Goal: Task Accomplishment & Management: Manage account settings

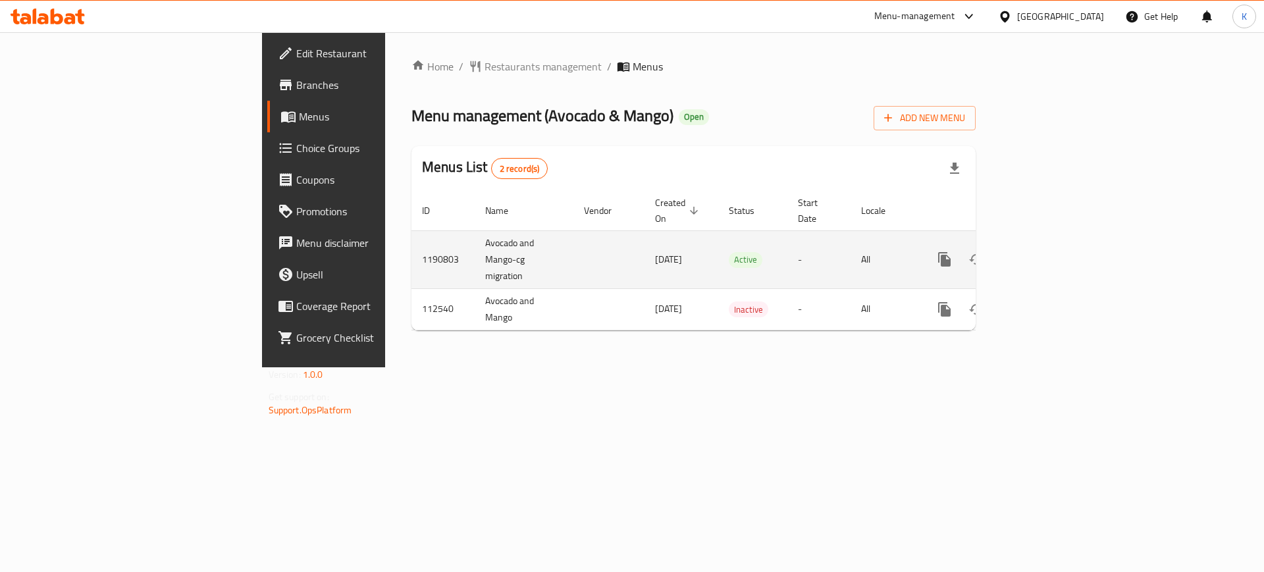
click at [1048, 252] on icon "enhanced table" at bounding box center [1040, 260] width 16 height 16
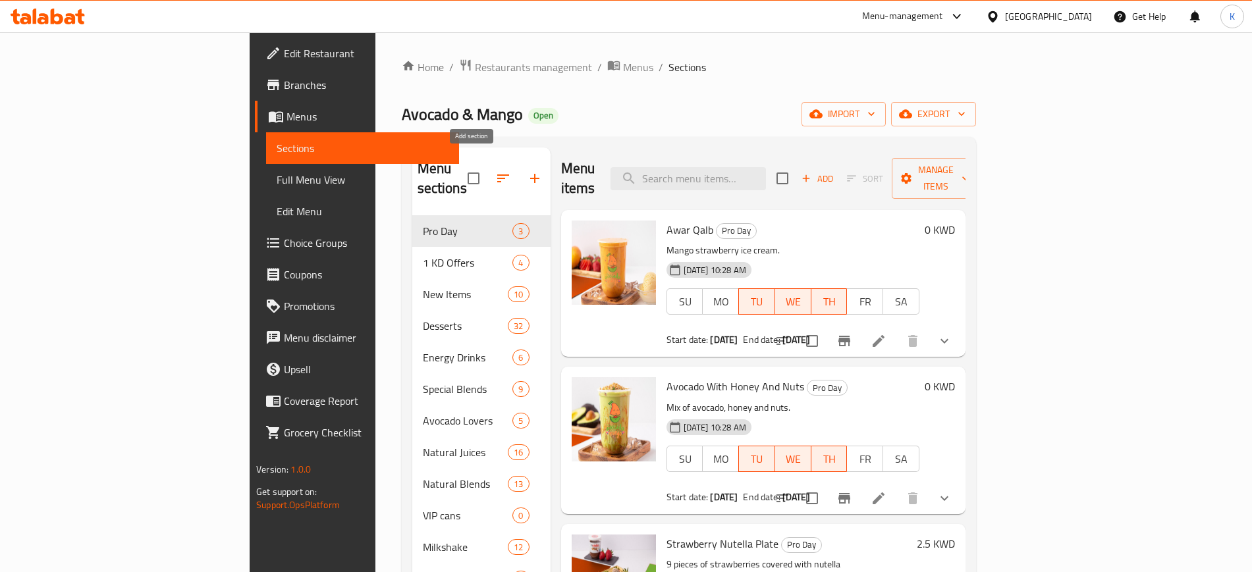
click at [530, 174] on icon "button" at bounding box center [534, 178] width 9 height 9
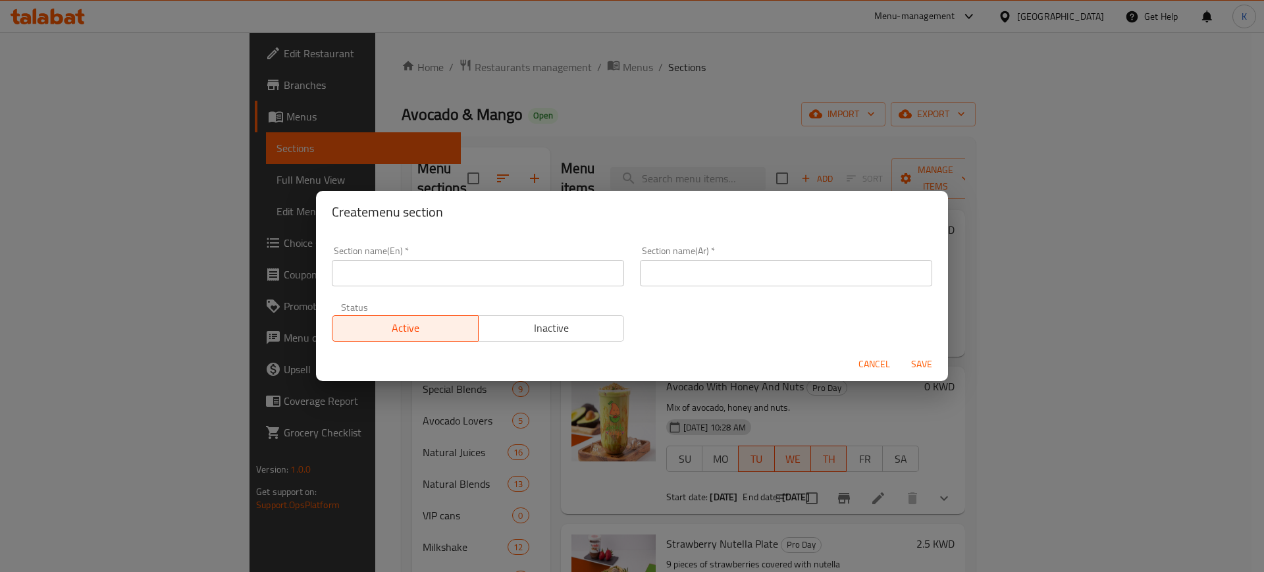
click at [549, 281] on input "text" at bounding box center [478, 273] width 292 height 26
click at [259, 271] on div "Create menu section Section name(En)   * 30% Off Section name(En) * Section nam…" at bounding box center [632, 286] width 1264 height 572
type input "30% Off"
click at [782, 272] on input "text" at bounding box center [786, 273] width 292 height 26
paste input "30% Off"
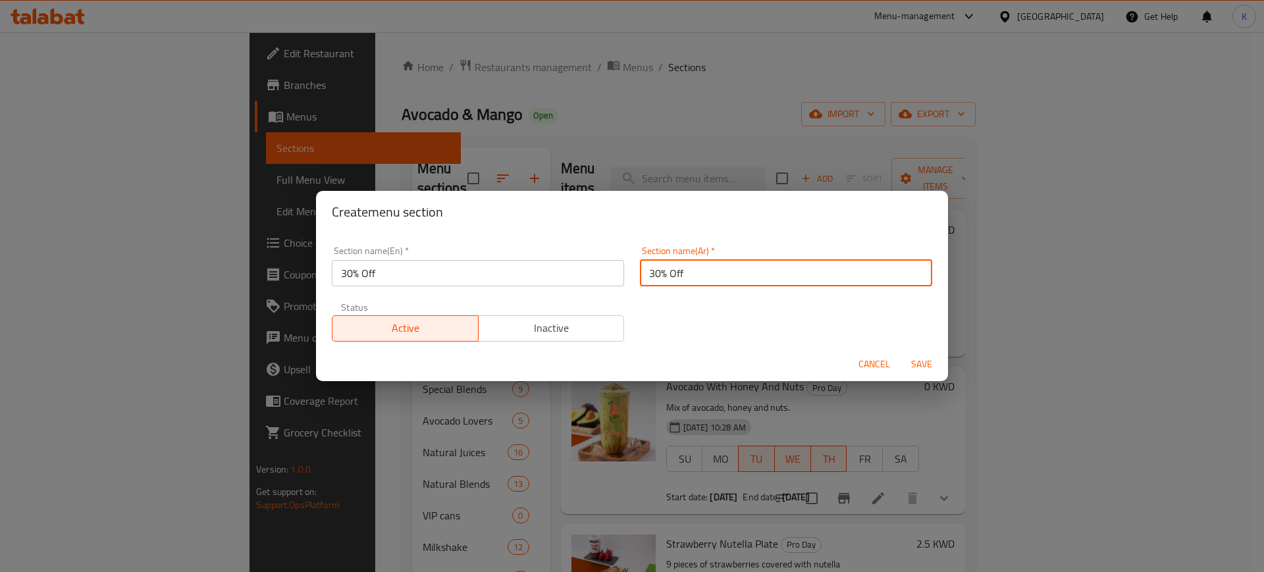
click at [921, 363] on span "Save" at bounding box center [922, 364] width 32 height 16
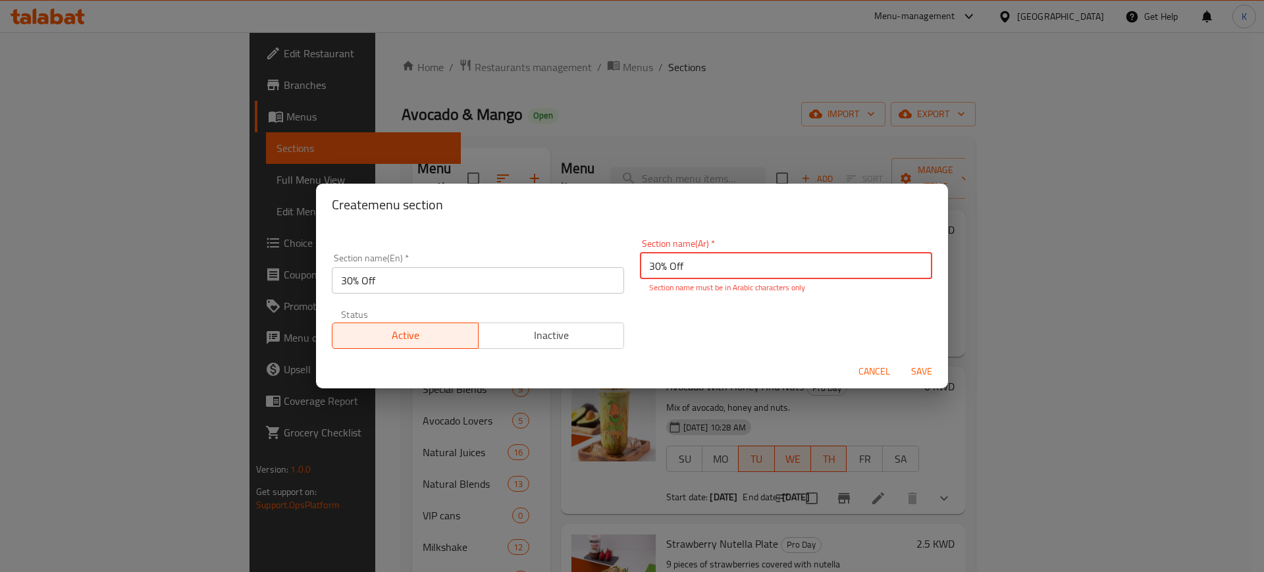
drag, startPoint x: 691, startPoint y: 266, endPoint x: 624, endPoint y: 269, distance: 66.6
click at [624, 269] on div "Section name(En)   * 30% Off Section name(En) * Section name(Ar)   * 30% Off Se…" at bounding box center [632, 294] width 616 height 126
paste input "خصم 30%"
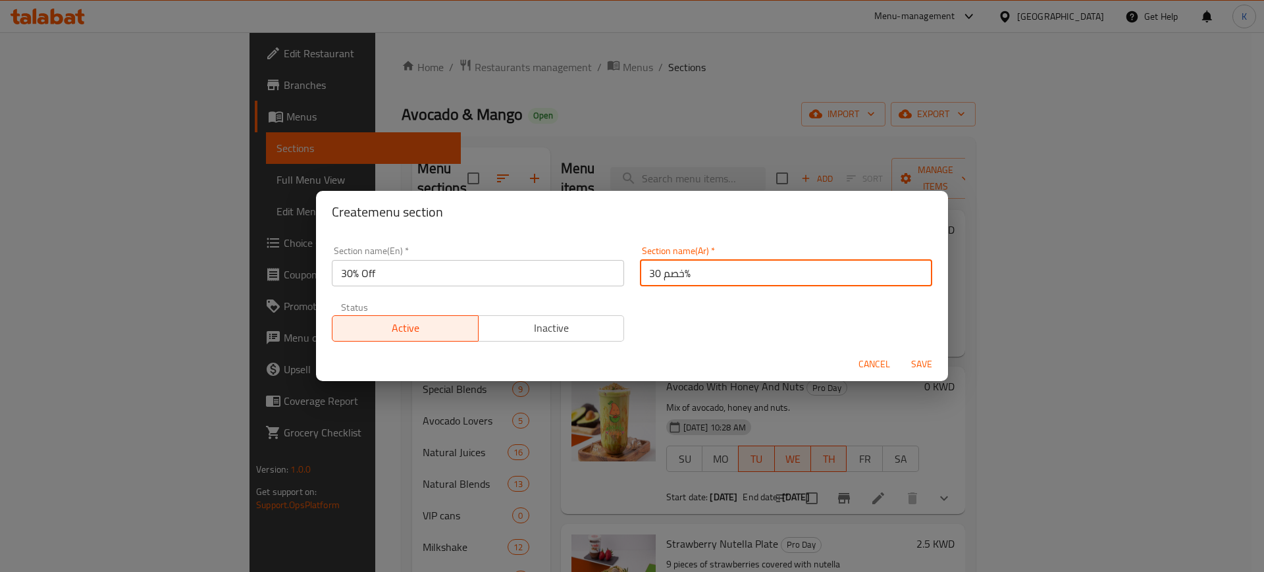
type input "خصم 30%"
click at [919, 363] on span "Save" at bounding box center [922, 364] width 32 height 16
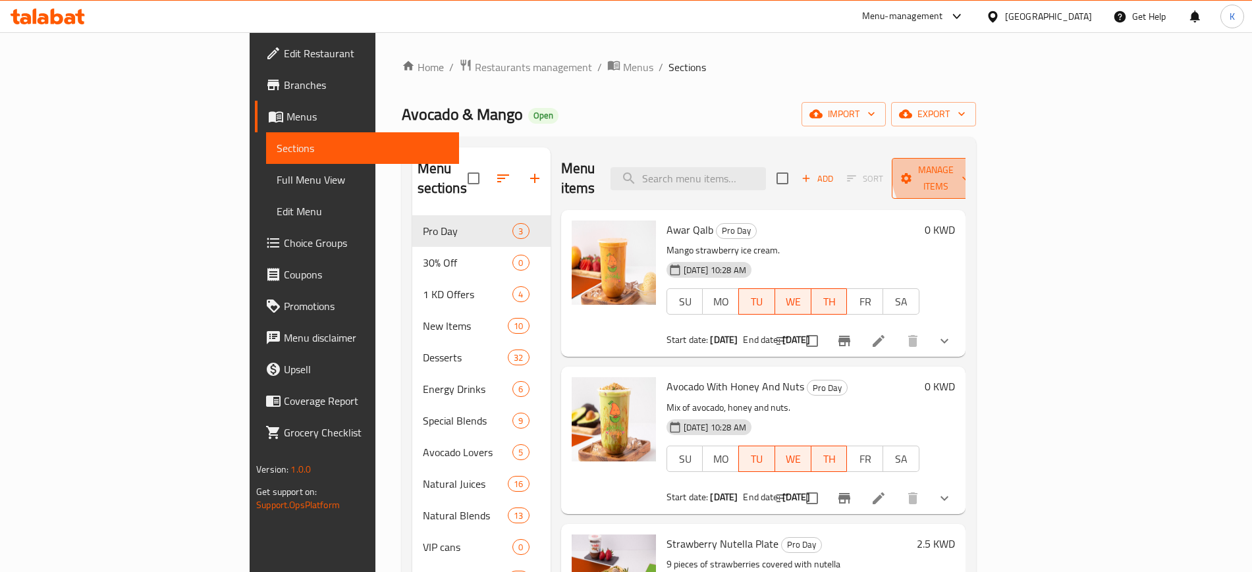
click at [969, 165] on span "Manage items" at bounding box center [935, 178] width 67 height 33
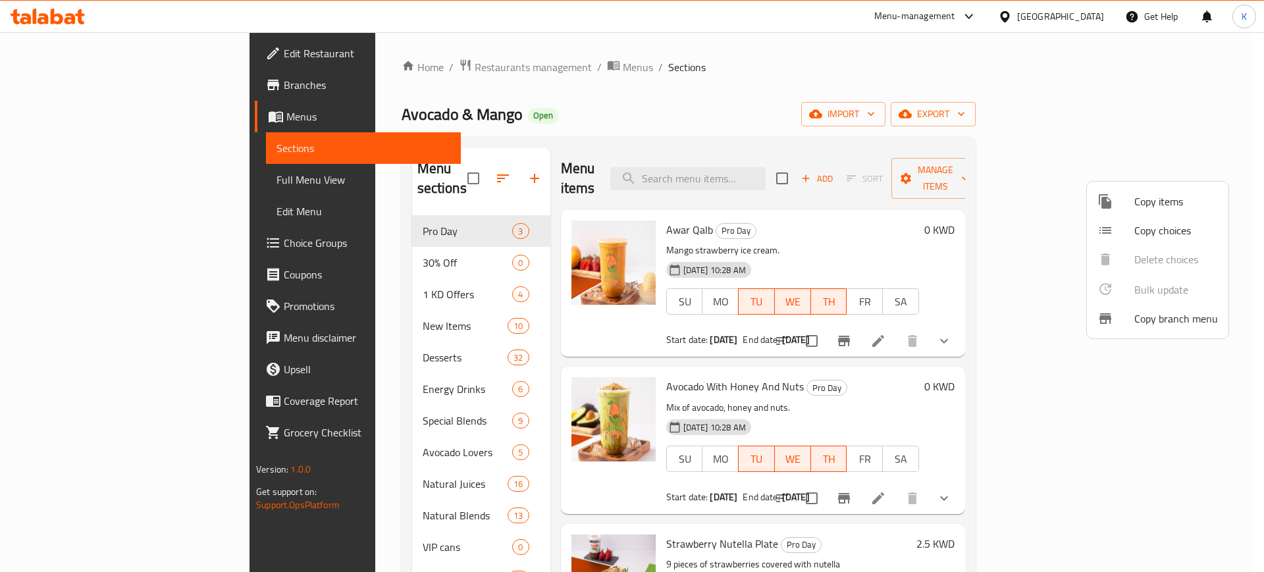
click at [1173, 205] on span "Copy items" at bounding box center [1177, 202] width 84 height 16
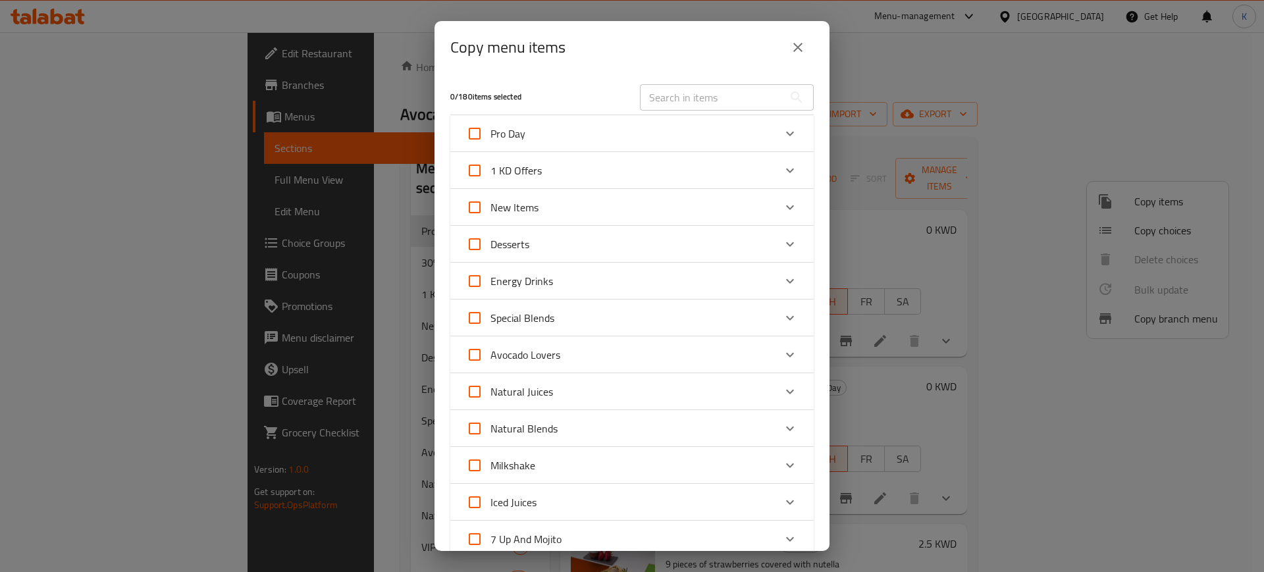
click at [464, 131] on input "Pro Day" at bounding box center [475, 134] width 32 height 32
checkbox input "true"
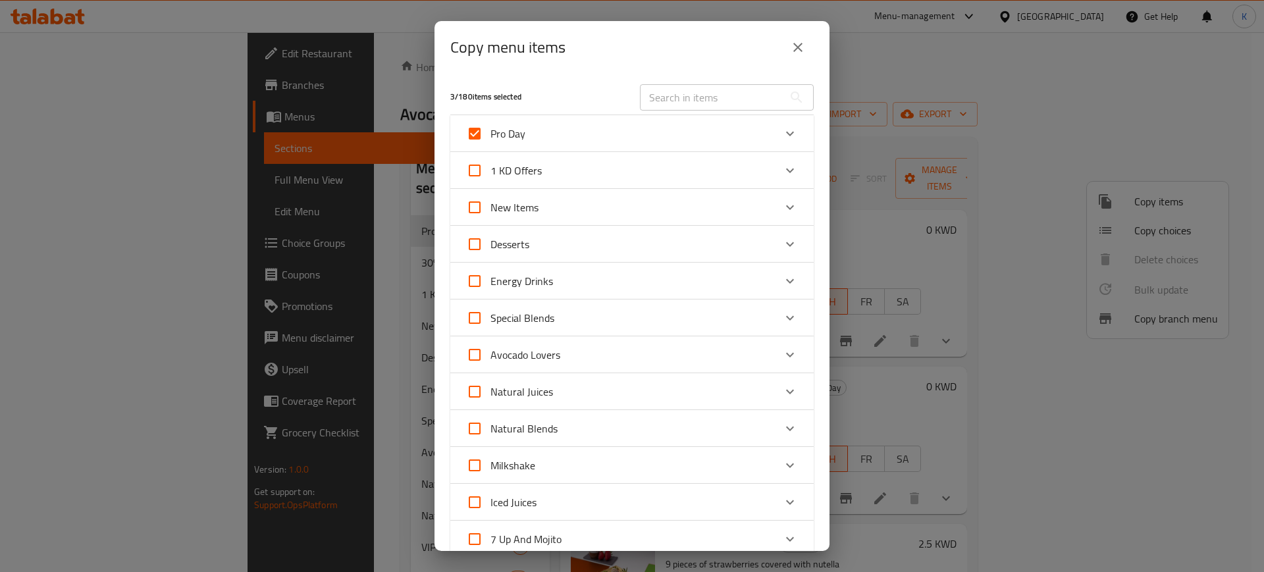
click at [786, 135] on icon "Expand" at bounding box center [790, 134] width 8 height 5
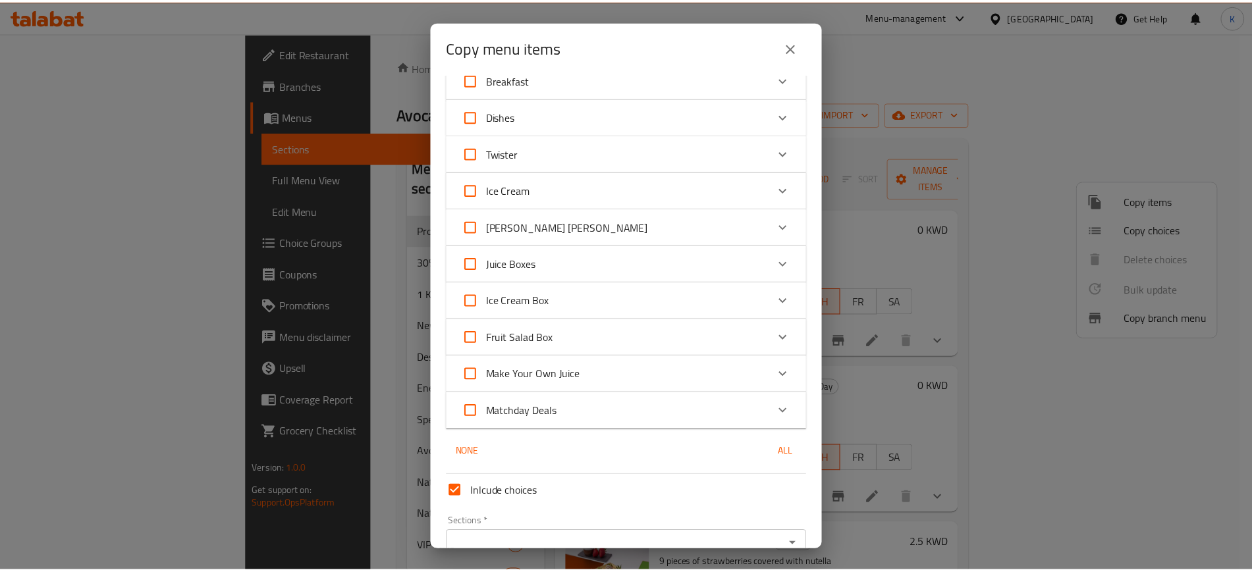
scroll to position [835, 0]
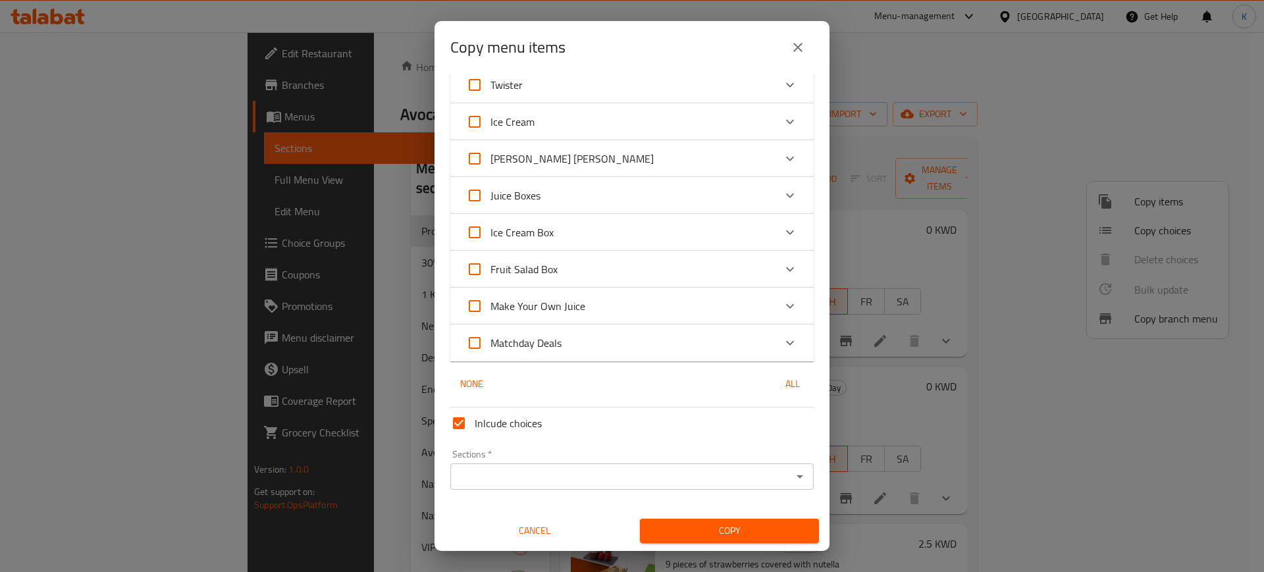
click at [766, 475] on input "Sections   *" at bounding box center [621, 477] width 334 height 18
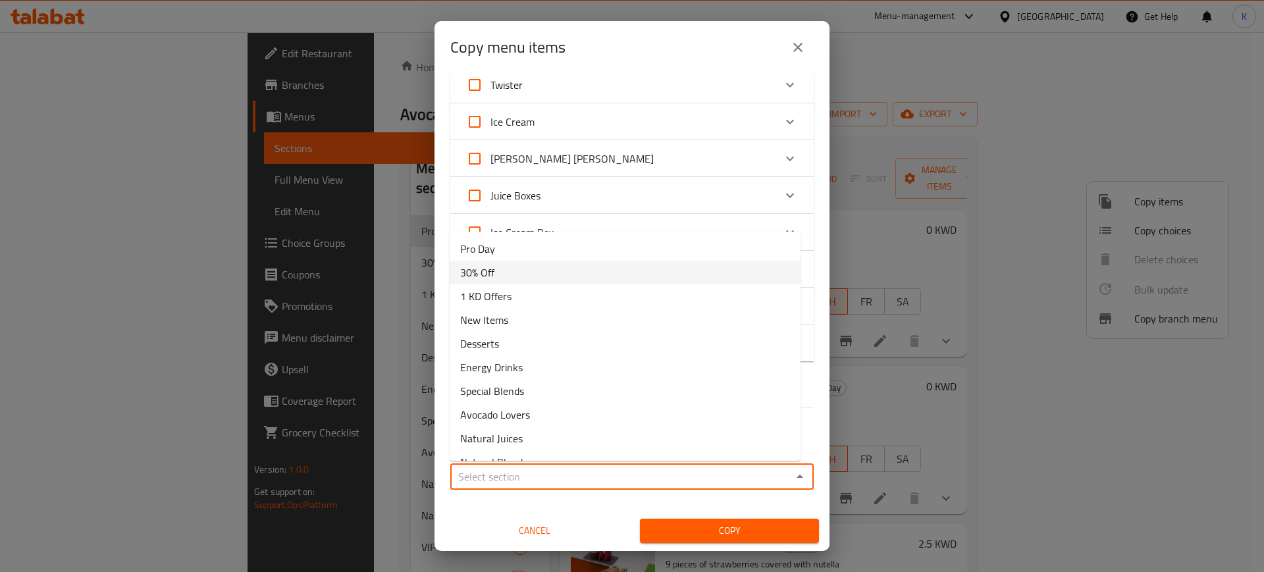
click at [521, 275] on li "30% Off" at bounding box center [625, 273] width 351 height 24
type input "30% Off"
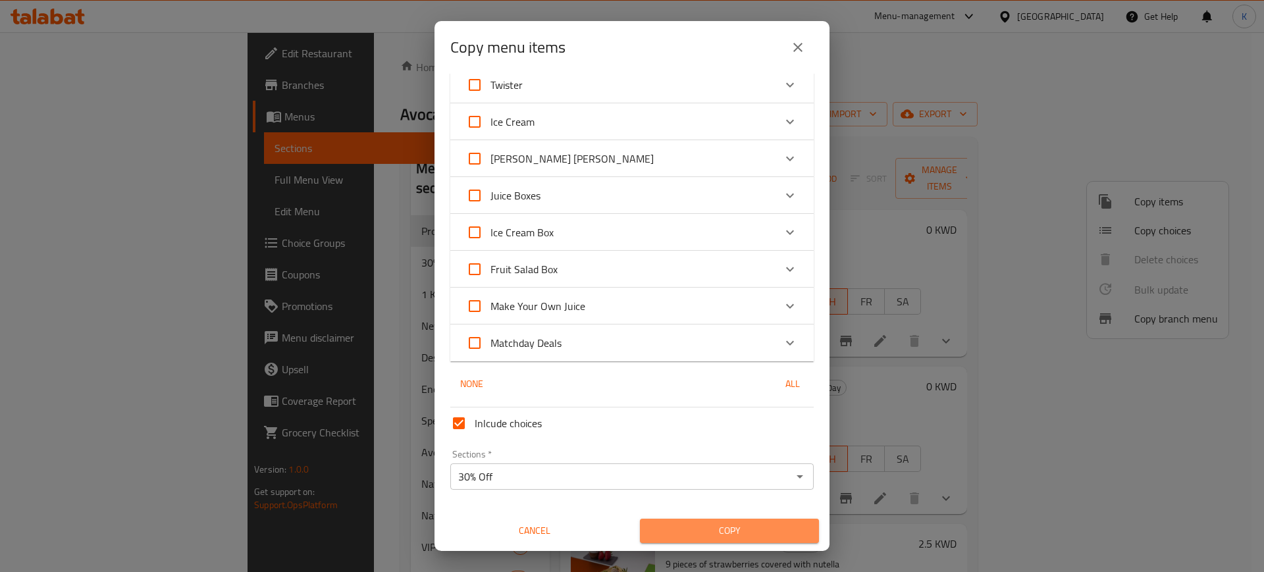
click at [735, 531] on span "Copy" at bounding box center [730, 531] width 158 height 16
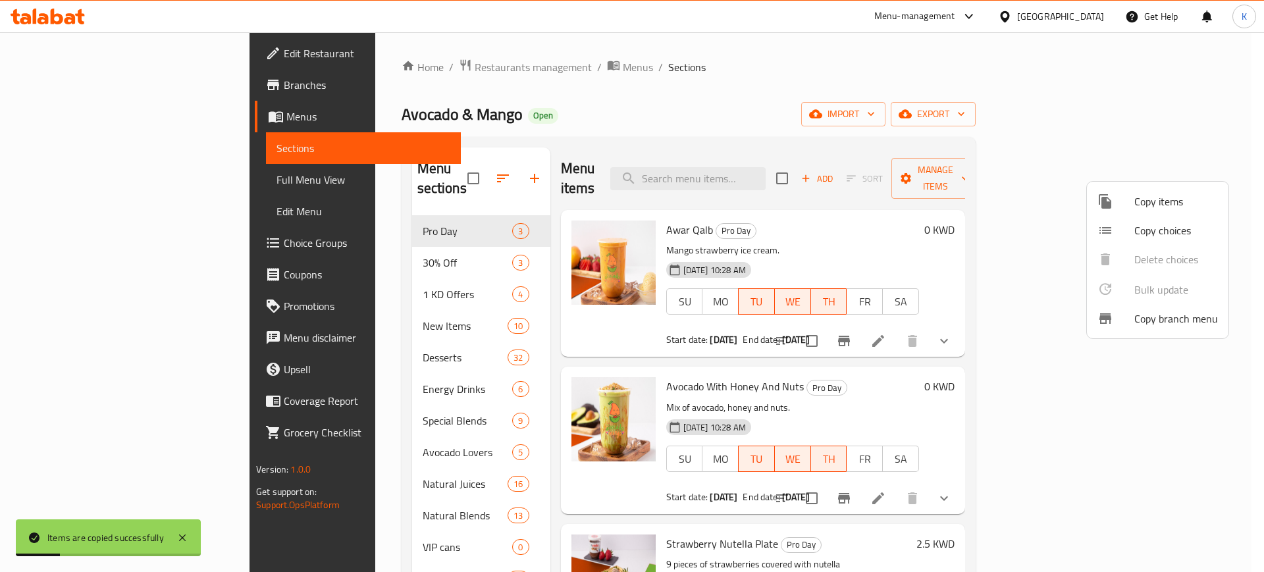
click at [277, 244] on div at bounding box center [632, 286] width 1264 height 572
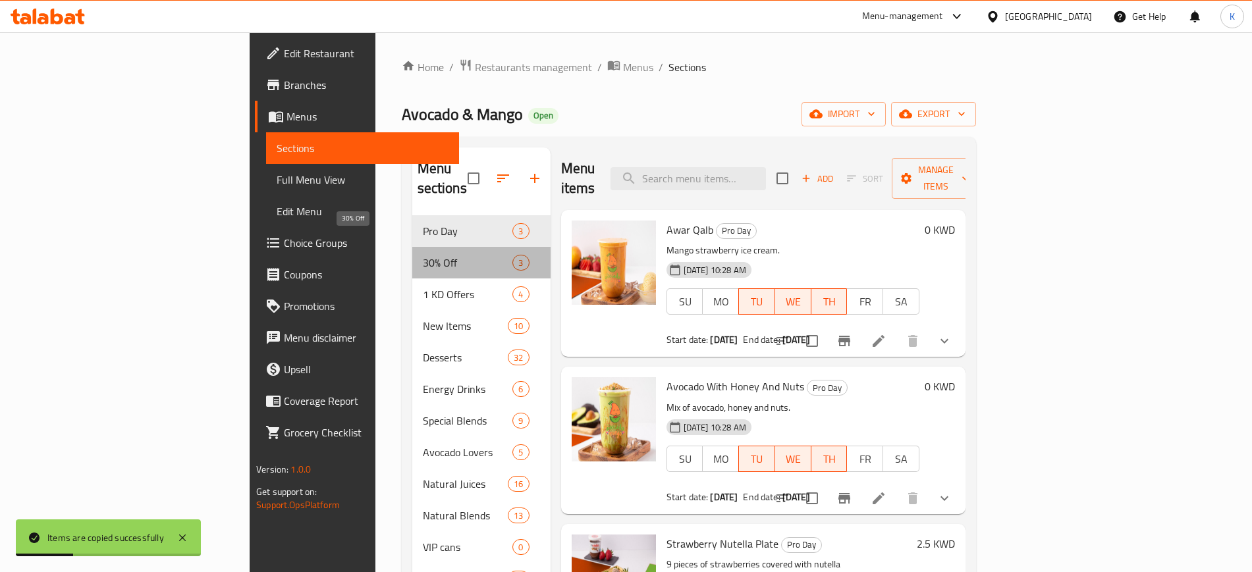
click at [423, 255] on span "30% Off" at bounding box center [468, 263] width 90 height 16
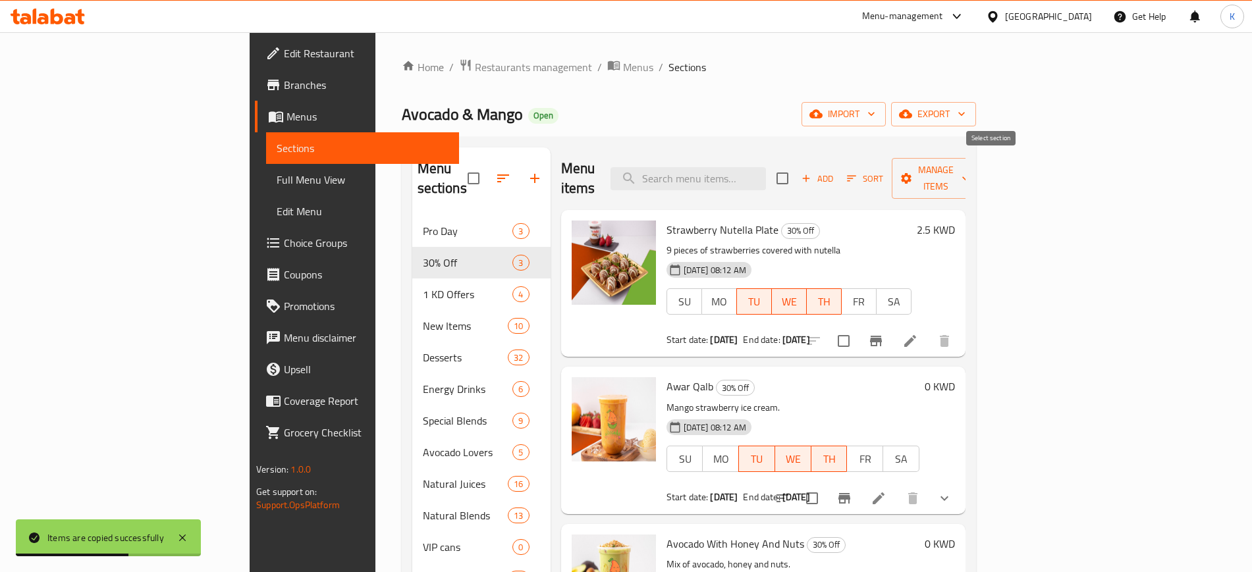
click at [796, 165] on input "checkbox" at bounding box center [782, 179] width 28 height 28
checkbox input "true"
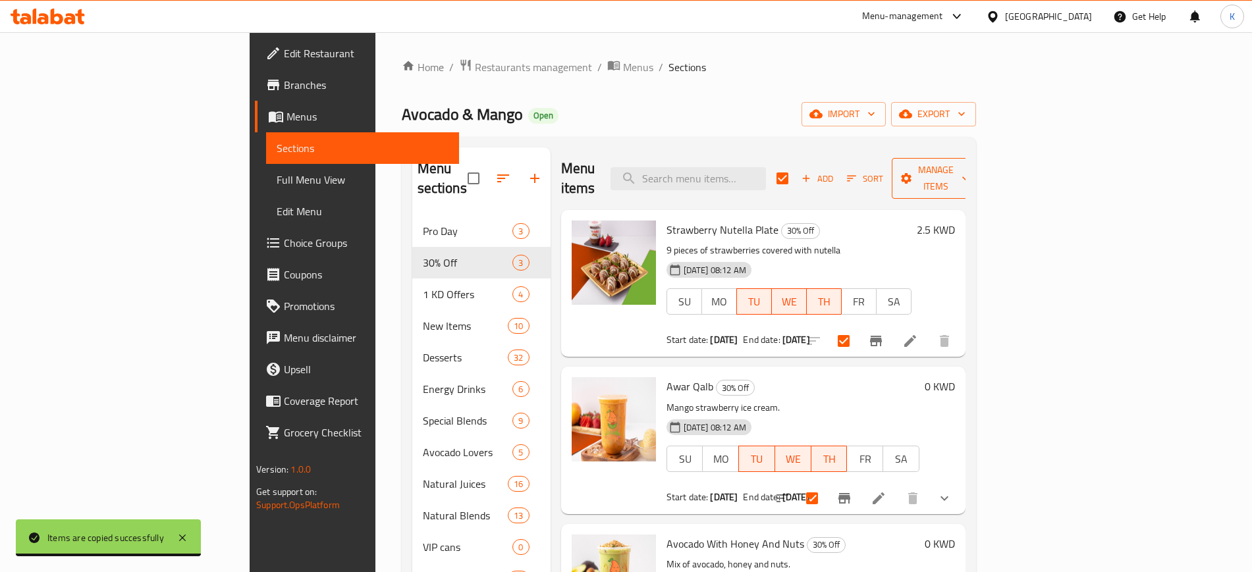
click at [969, 168] on span "Manage items" at bounding box center [935, 178] width 67 height 33
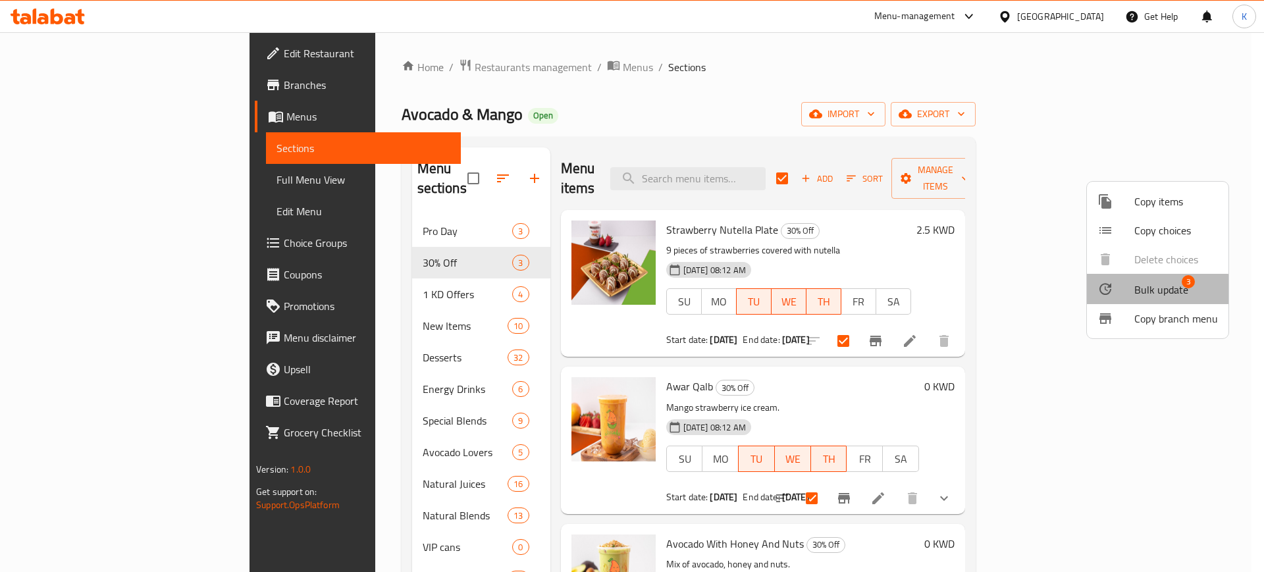
click at [1141, 290] on span "Bulk update" at bounding box center [1162, 290] width 54 height 16
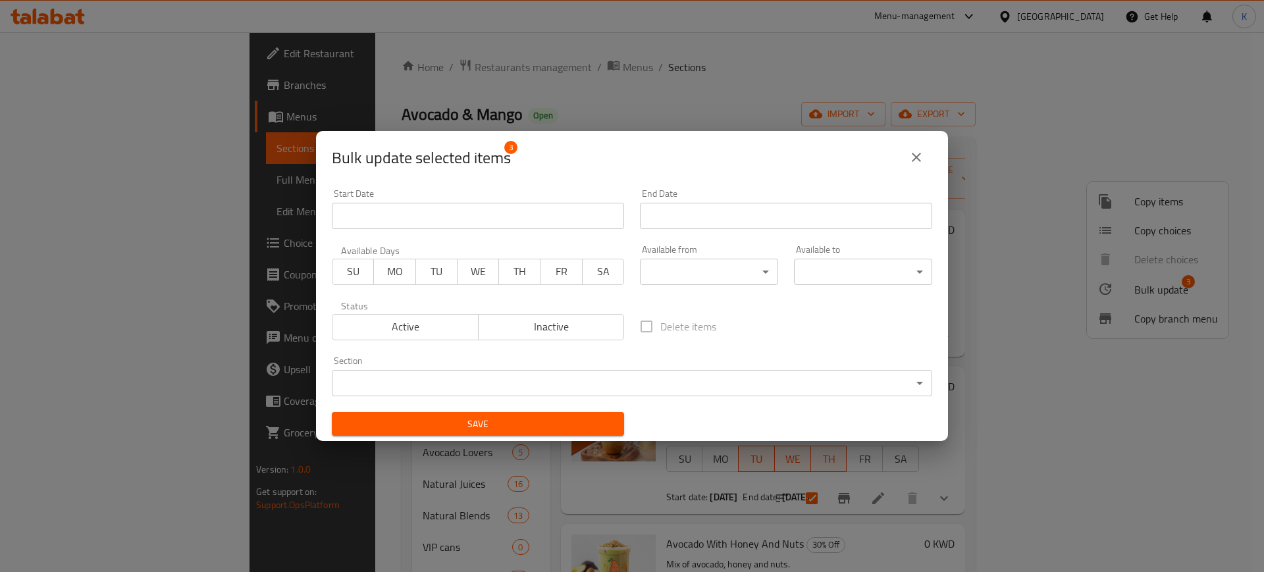
drag, startPoint x: 404, startPoint y: 271, endPoint x: 419, endPoint y: 270, distance: 15.2
click at [404, 269] on span "MO" at bounding box center [394, 271] width 31 height 19
click at [429, 272] on span "TU" at bounding box center [436, 271] width 31 height 19
click at [551, 214] on input "Start Date" at bounding box center [478, 216] width 292 height 26
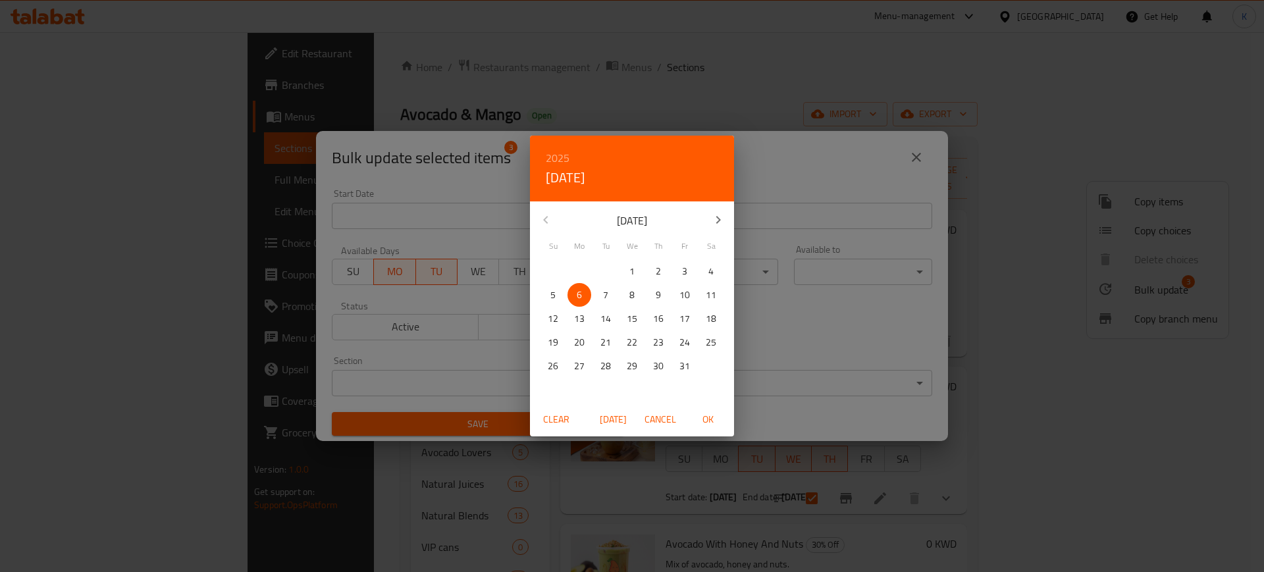
drag, startPoint x: 712, startPoint y: 422, endPoint x: 718, endPoint y: 367, distance: 55.0
click at [713, 421] on span "OK" at bounding box center [708, 420] width 32 height 16
type input "[DATE]"
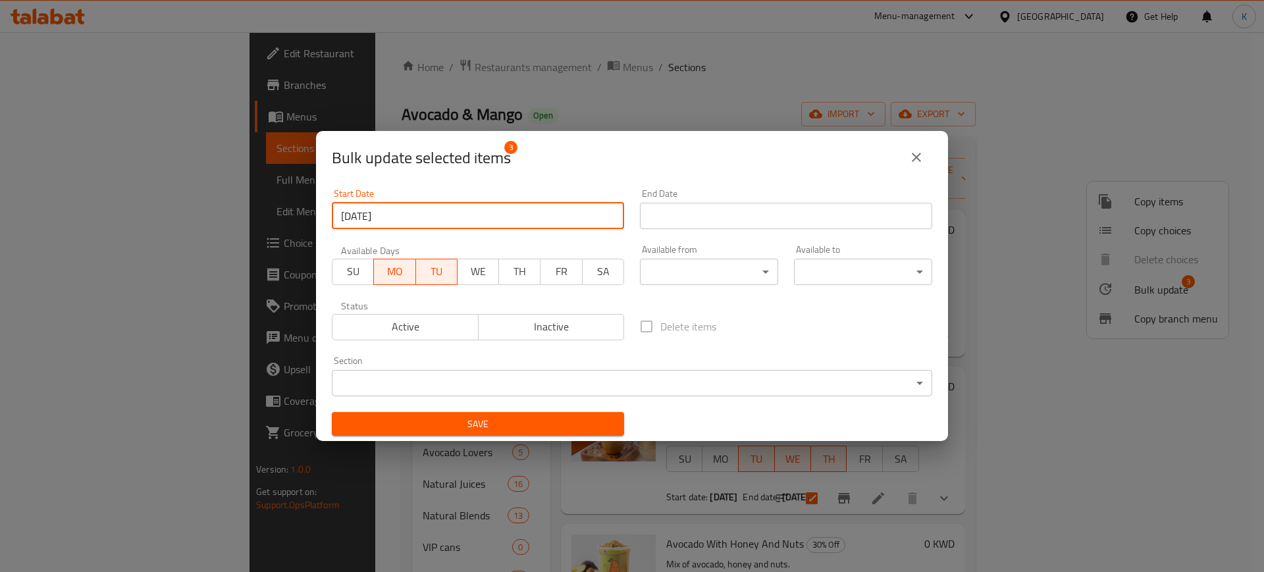
click at [722, 218] on input "Start Date" at bounding box center [786, 216] width 292 height 26
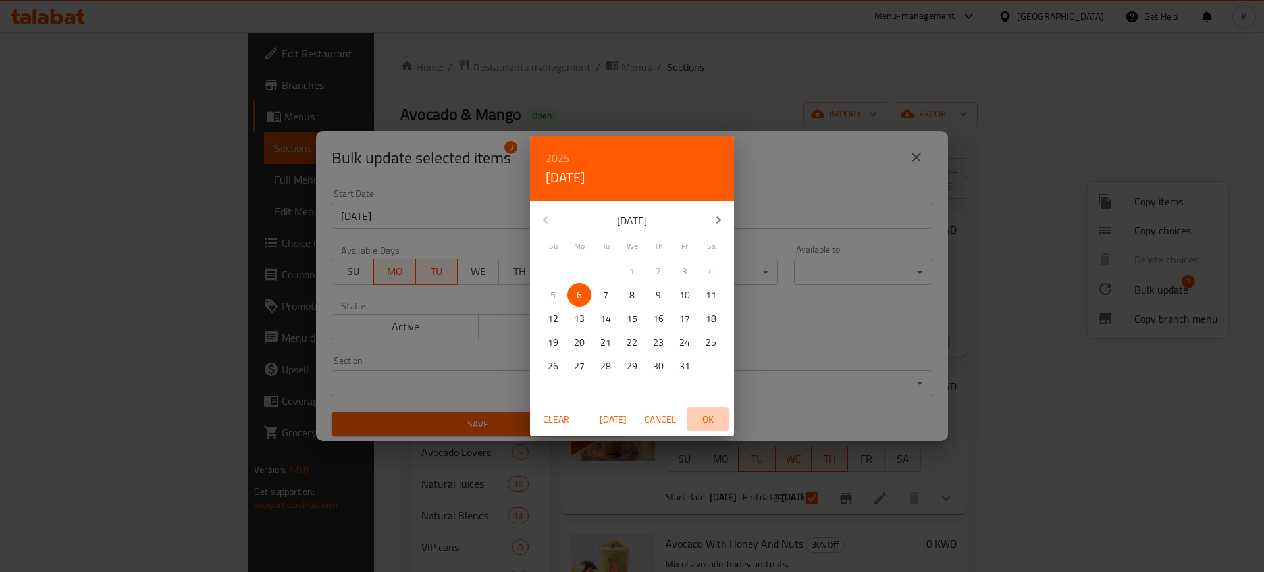
click at [722, 425] on button "OK" at bounding box center [708, 420] width 42 height 24
type input "[DATE]"
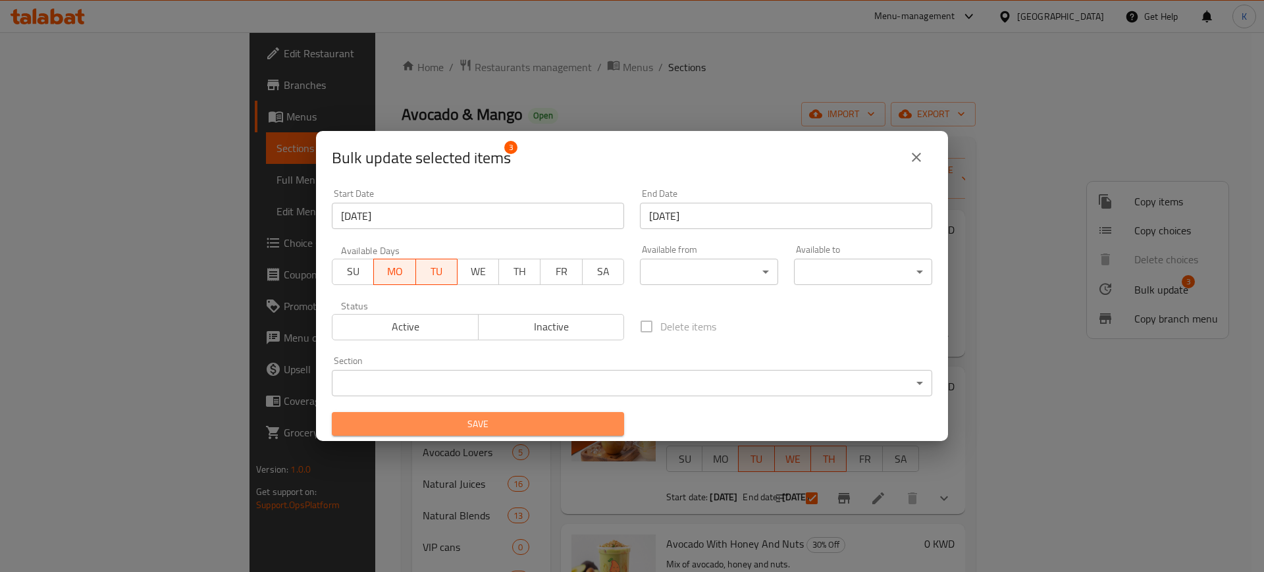
click at [494, 421] on span "Save" at bounding box center [477, 424] width 271 height 16
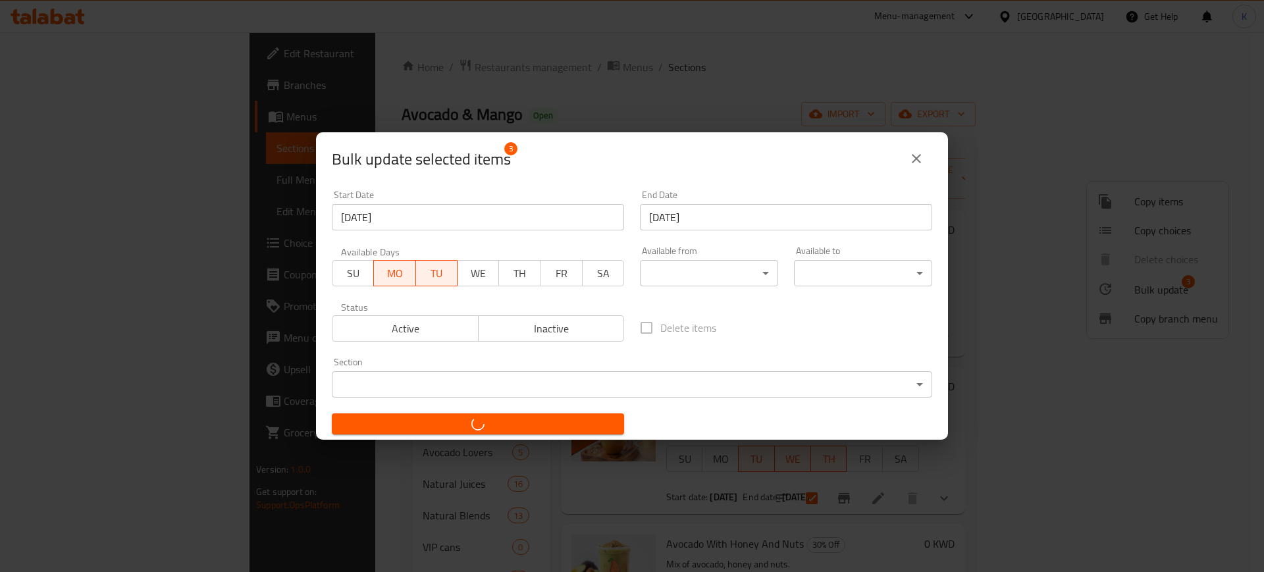
checkbox input "false"
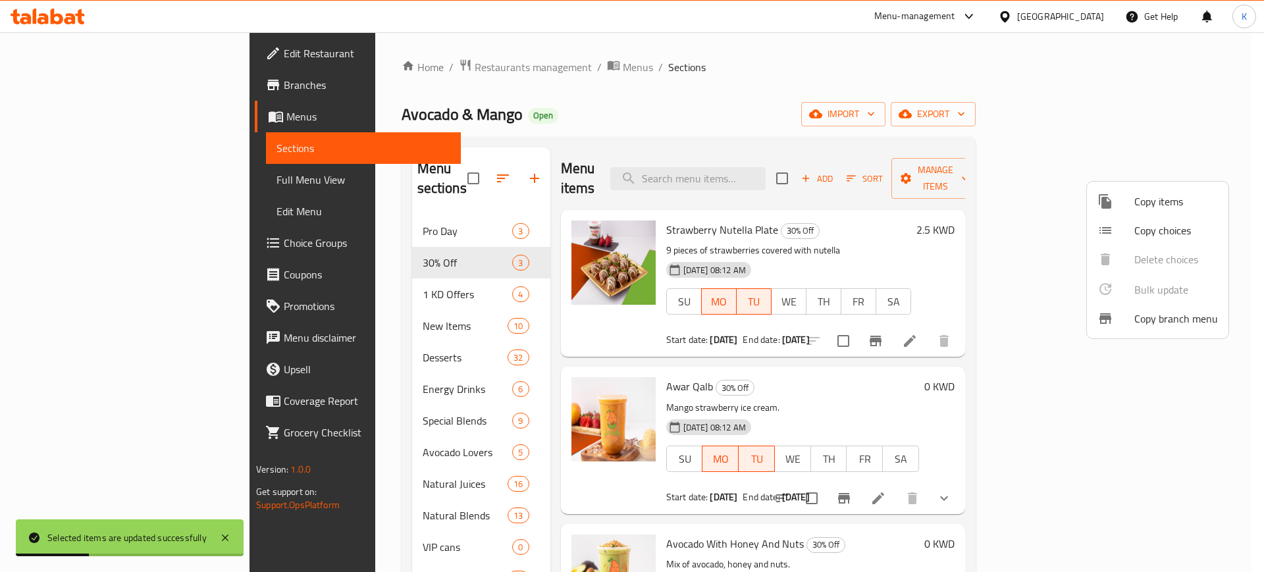
click at [828, 87] on div at bounding box center [632, 286] width 1264 height 572
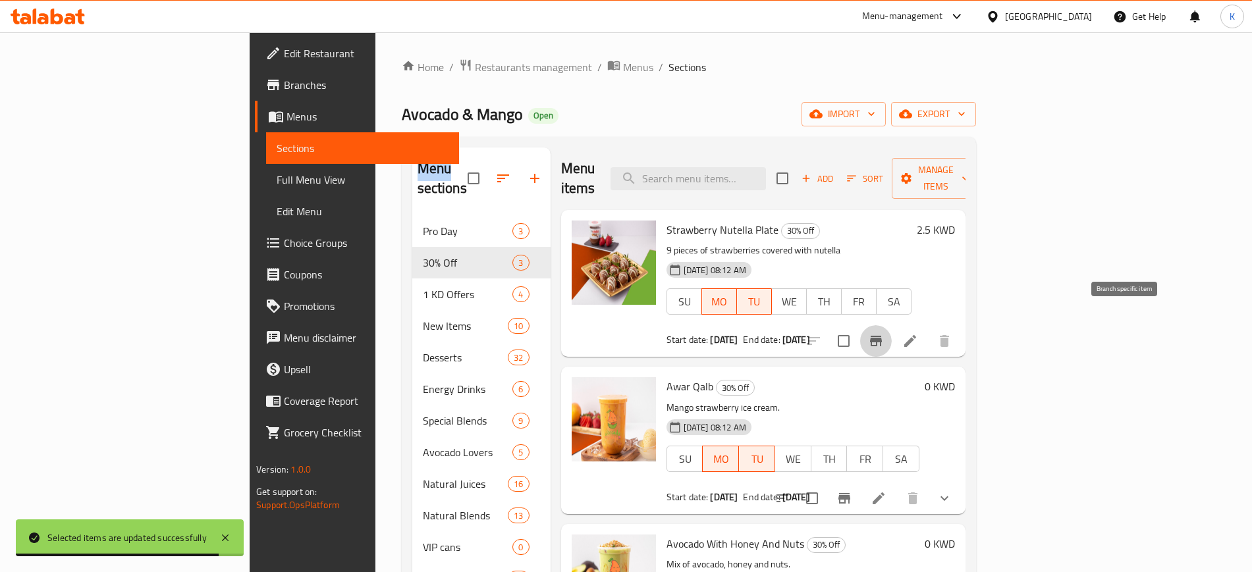
click at [884, 333] on icon "Branch-specific-item" at bounding box center [876, 341] width 16 height 16
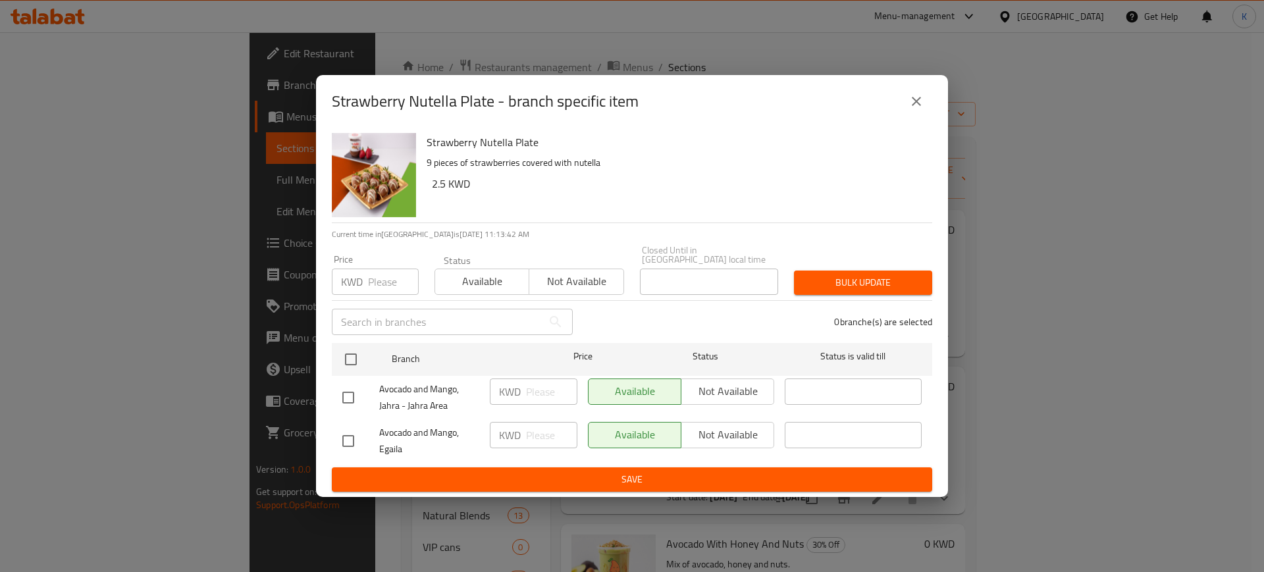
click at [345, 436] on input "checkbox" at bounding box center [349, 441] width 28 height 28
checkbox input "true"
click at [705, 427] on span "Not available" at bounding box center [728, 434] width 82 height 19
click at [704, 471] on span "Save" at bounding box center [631, 479] width 579 height 16
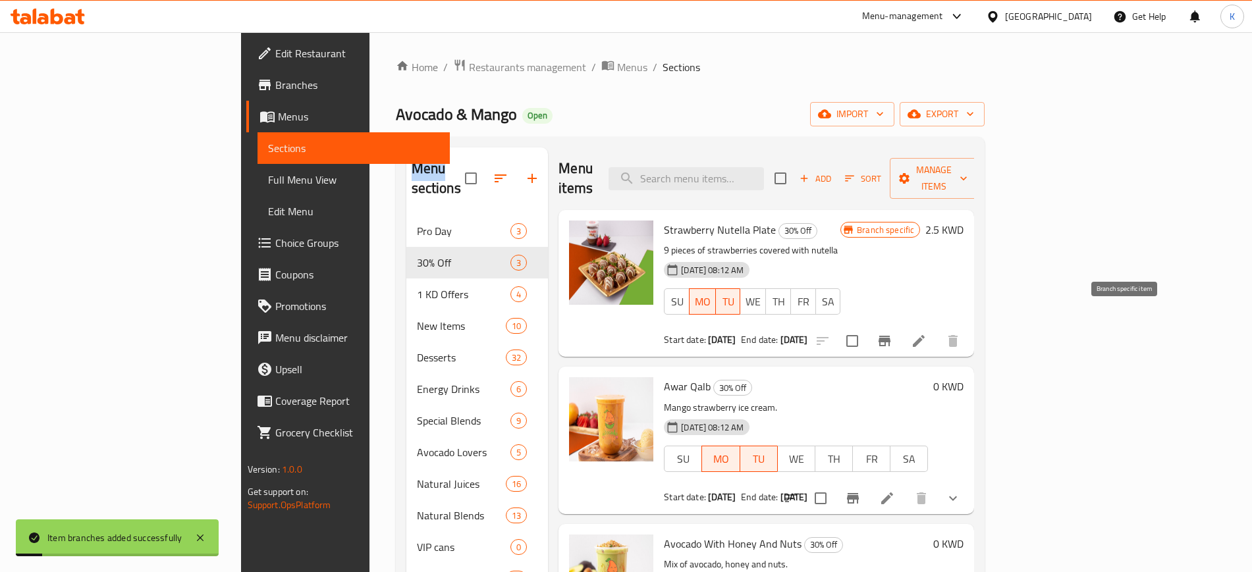
click at [890, 336] on icon "Branch-specific-item" at bounding box center [884, 341] width 12 height 11
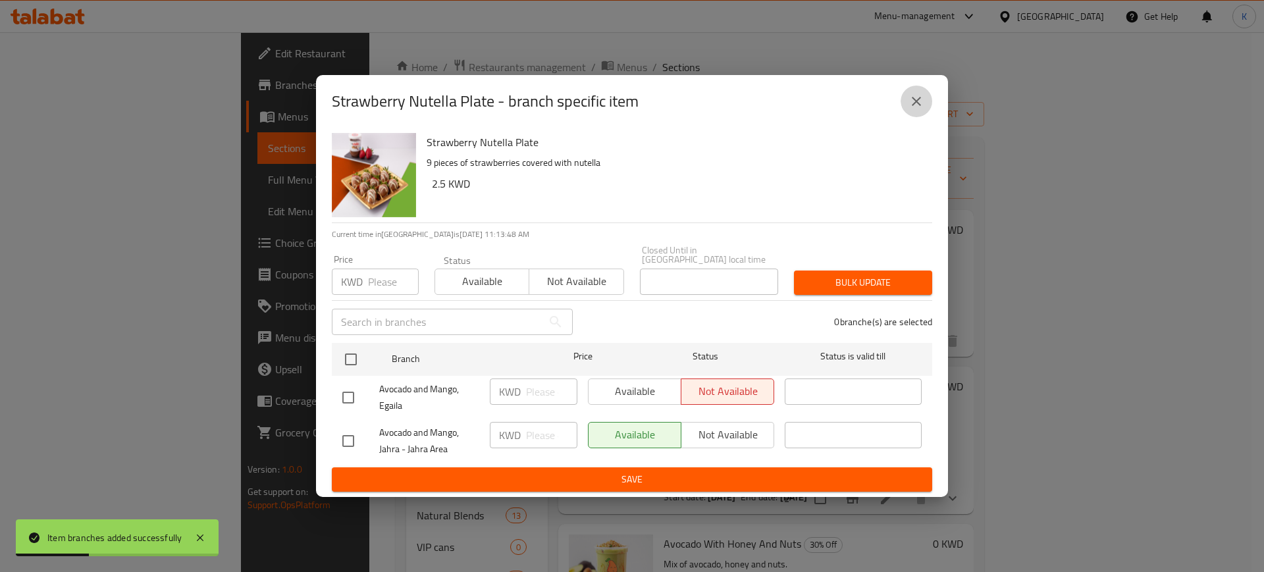
click at [921, 102] on icon "close" at bounding box center [916, 101] width 9 height 9
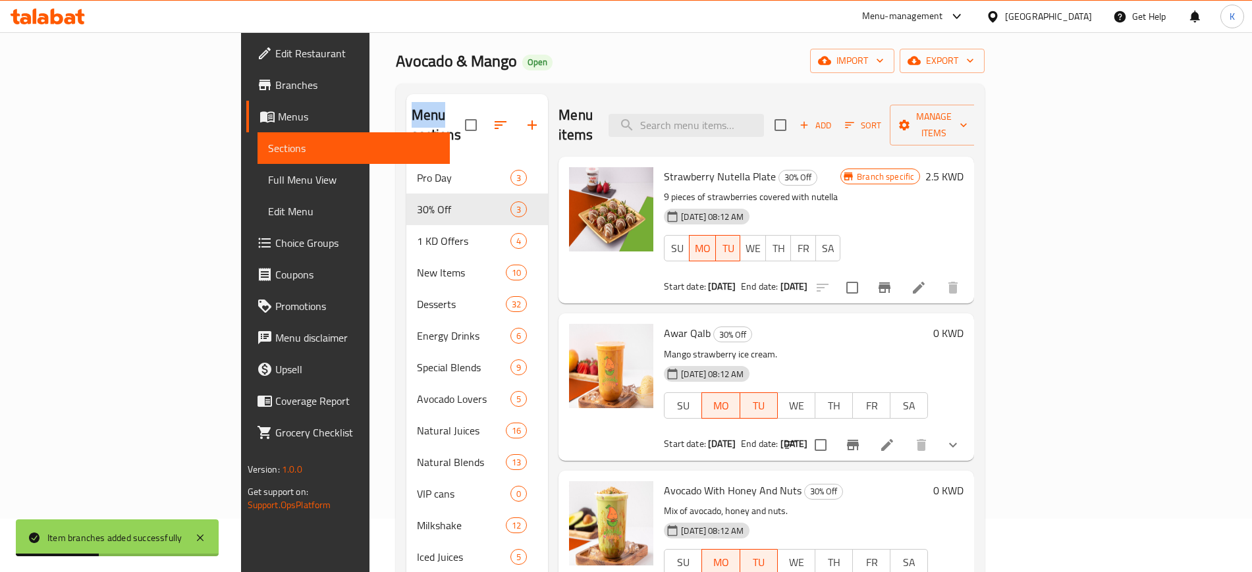
scroll to position [82, 0]
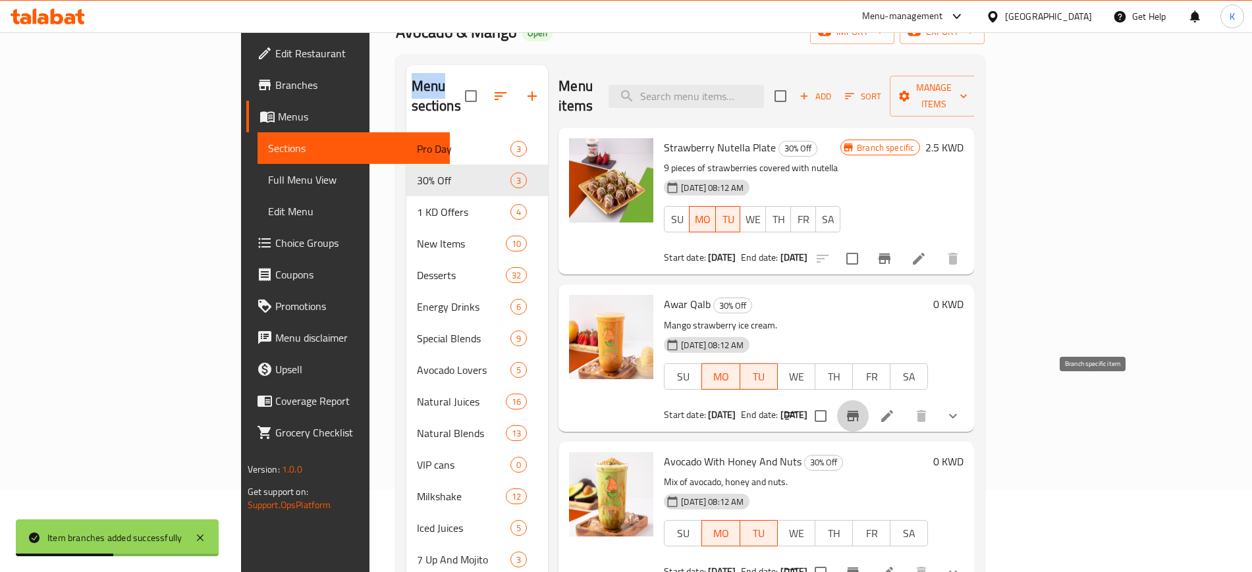
click at [861, 408] on icon "Branch-specific-item" at bounding box center [853, 416] width 16 height 16
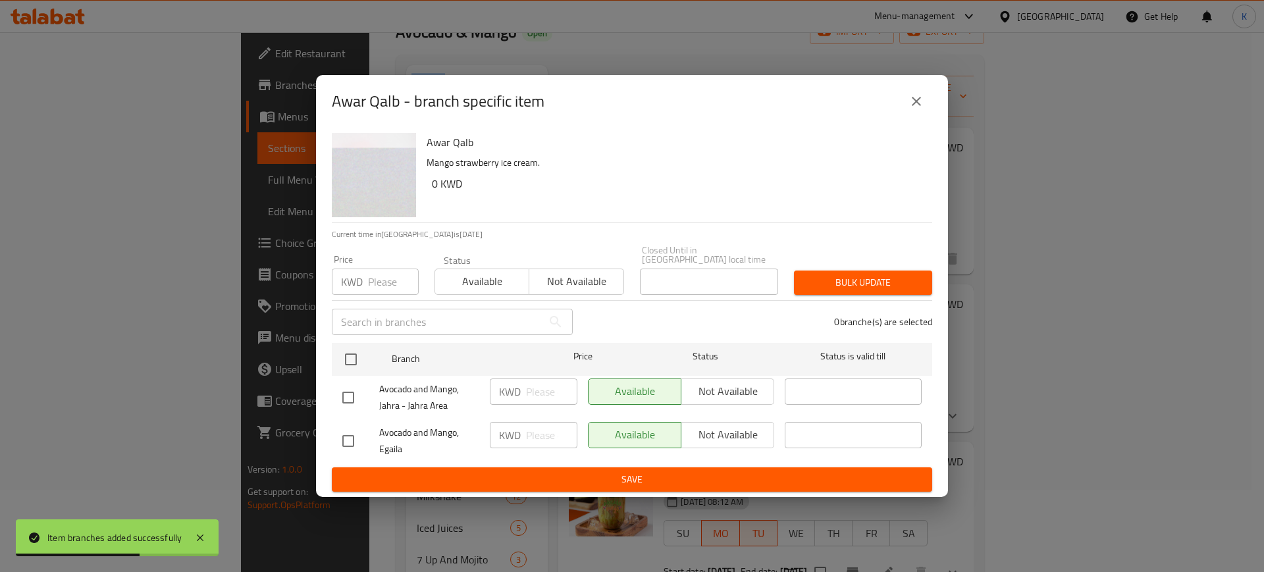
click at [354, 441] on input "checkbox" at bounding box center [349, 441] width 28 height 28
checkbox input "true"
click at [707, 433] on span "Not available" at bounding box center [728, 434] width 82 height 19
click at [715, 471] on span "Save" at bounding box center [631, 479] width 579 height 16
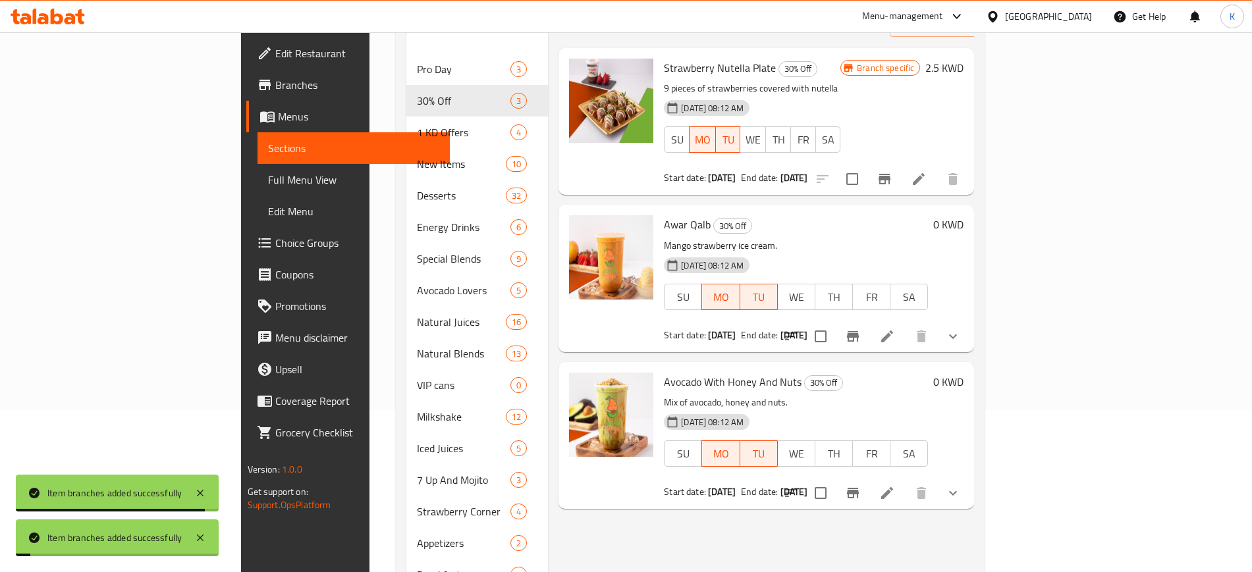
scroll to position [247, 0]
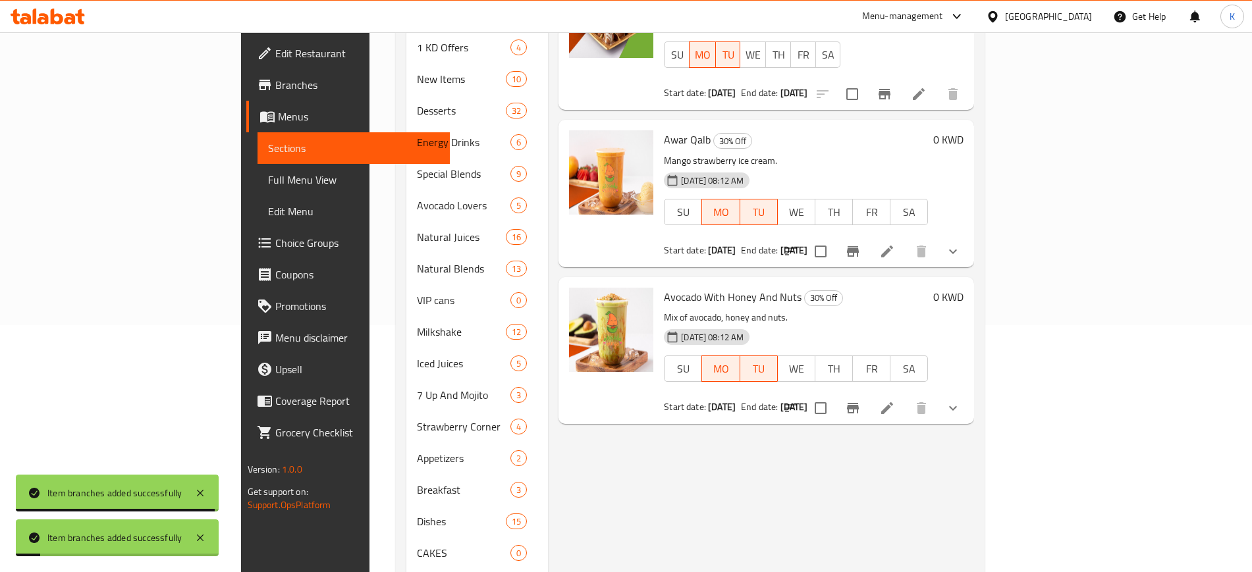
click at [859, 403] on icon "Branch-specific-item" at bounding box center [853, 408] width 12 height 11
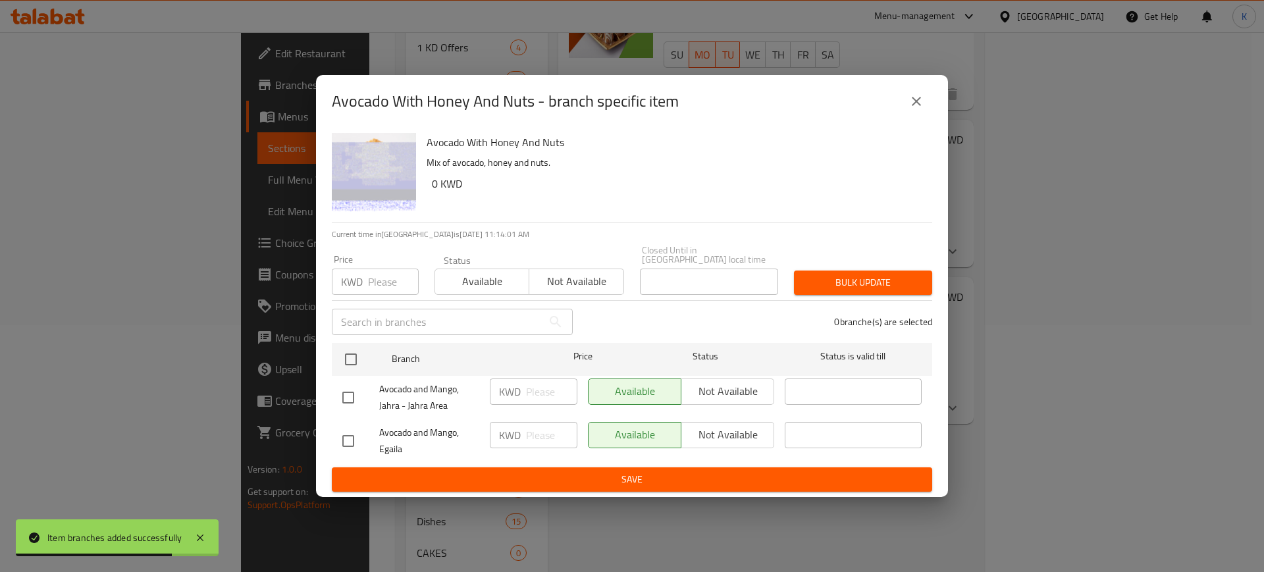
click at [348, 430] on input "checkbox" at bounding box center [349, 441] width 28 height 28
checkbox input "true"
click at [703, 433] on span "Not available" at bounding box center [728, 434] width 82 height 19
click at [707, 478] on span "Save" at bounding box center [631, 479] width 579 height 16
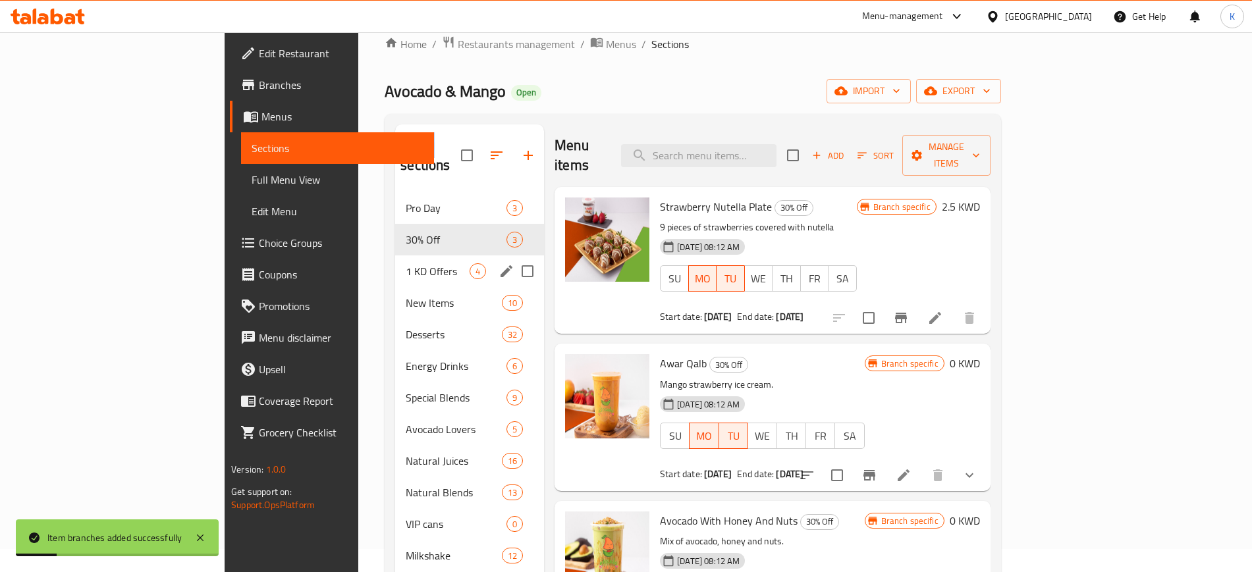
scroll to position [0, 0]
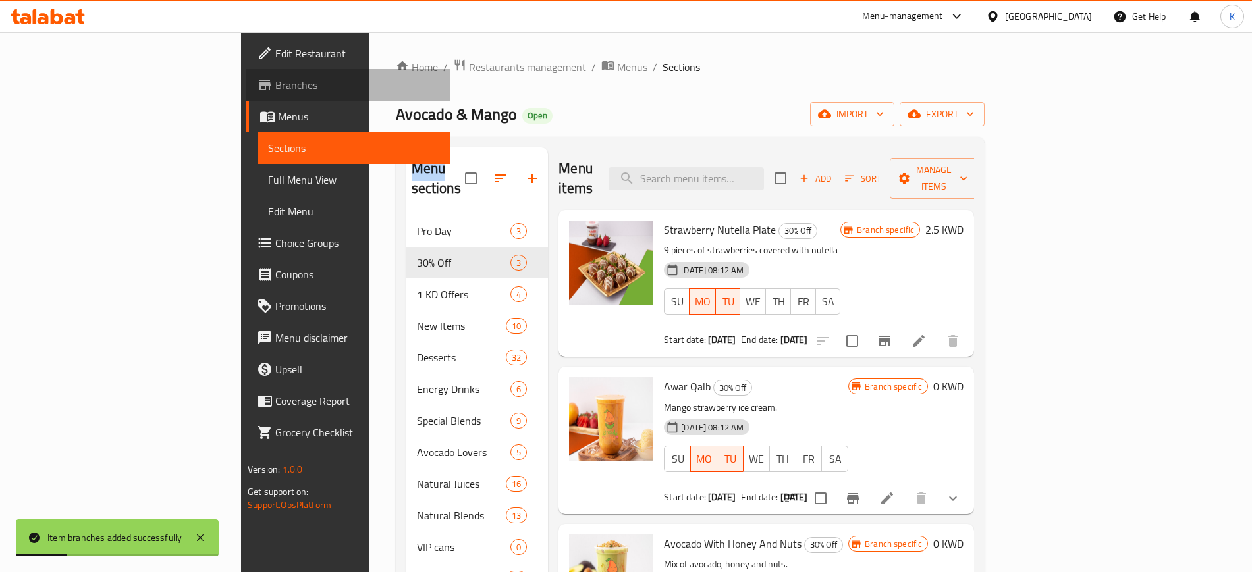
click at [275, 88] on span "Branches" at bounding box center [357, 85] width 164 height 16
